Goal: Entertainment & Leisure: Consume media (video, audio)

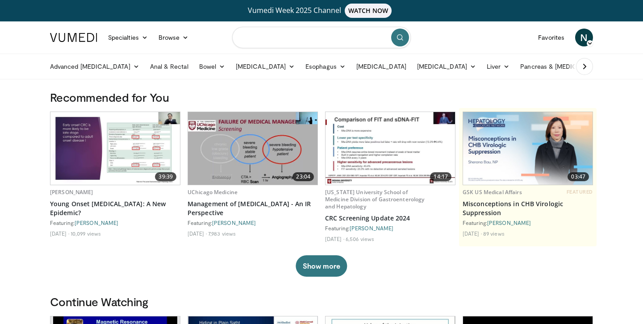
click at [348, 44] on input "Search topics, interventions" at bounding box center [321, 37] width 179 height 21
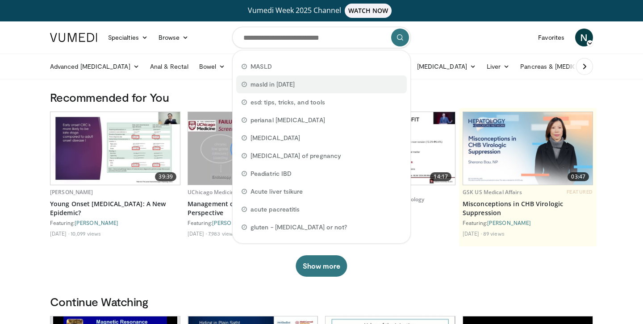
click at [335, 80] on div "masld in [DATE]" at bounding box center [321, 85] width 171 height 18
type input "**********"
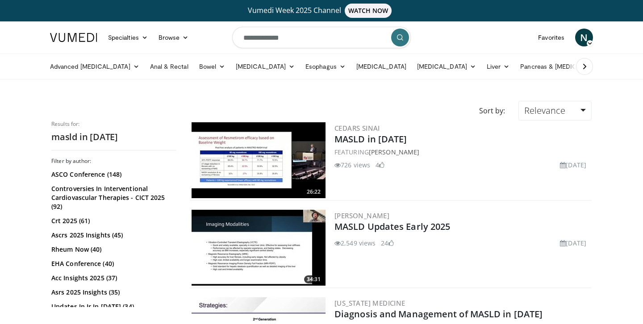
click at [284, 170] on img at bounding box center [259, 160] width 134 height 76
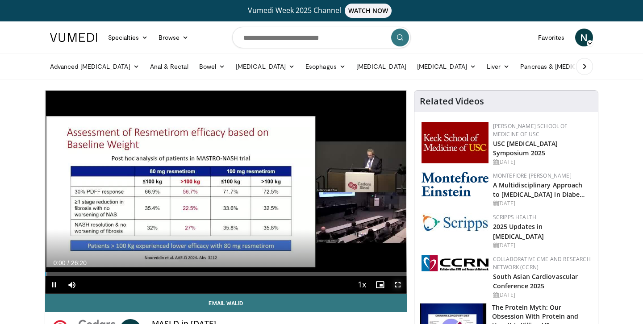
click at [400, 283] on span "Video Player" at bounding box center [398, 285] width 18 height 18
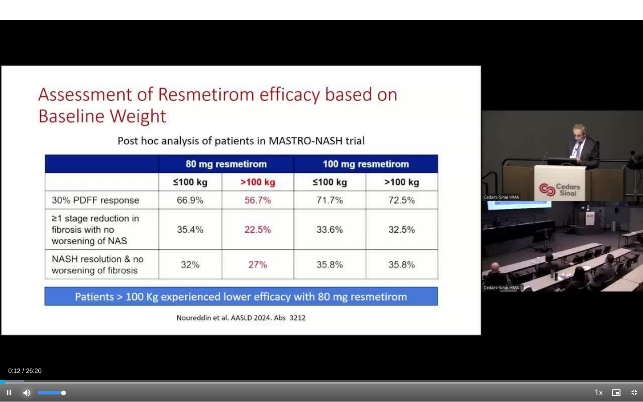
click at [31, 324] on span "Video Player" at bounding box center [27, 393] width 18 height 18
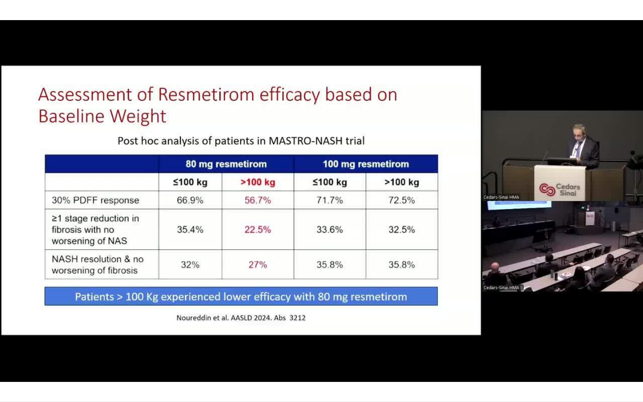
click at [31, 324] on video-js "**********" at bounding box center [321, 201] width 643 height 402
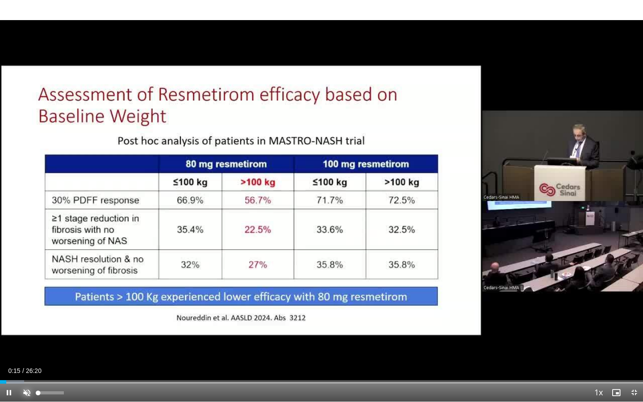
click at [26, 324] on span "Video Player" at bounding box center [27, 393] width 18 height 18
click at [4, 324] on div "Progress Bar" at bounding box center [4, 382] width 1 height 4
click at [0, 324] on div "Progress Bar" at bounding box center [0, 382] width 1 height 4
click at [10, 324] on span "Video Player" at bounding box center [9, 393] width 18 height 18
